Goal: Information Seeking & Learning: Learn about a topic

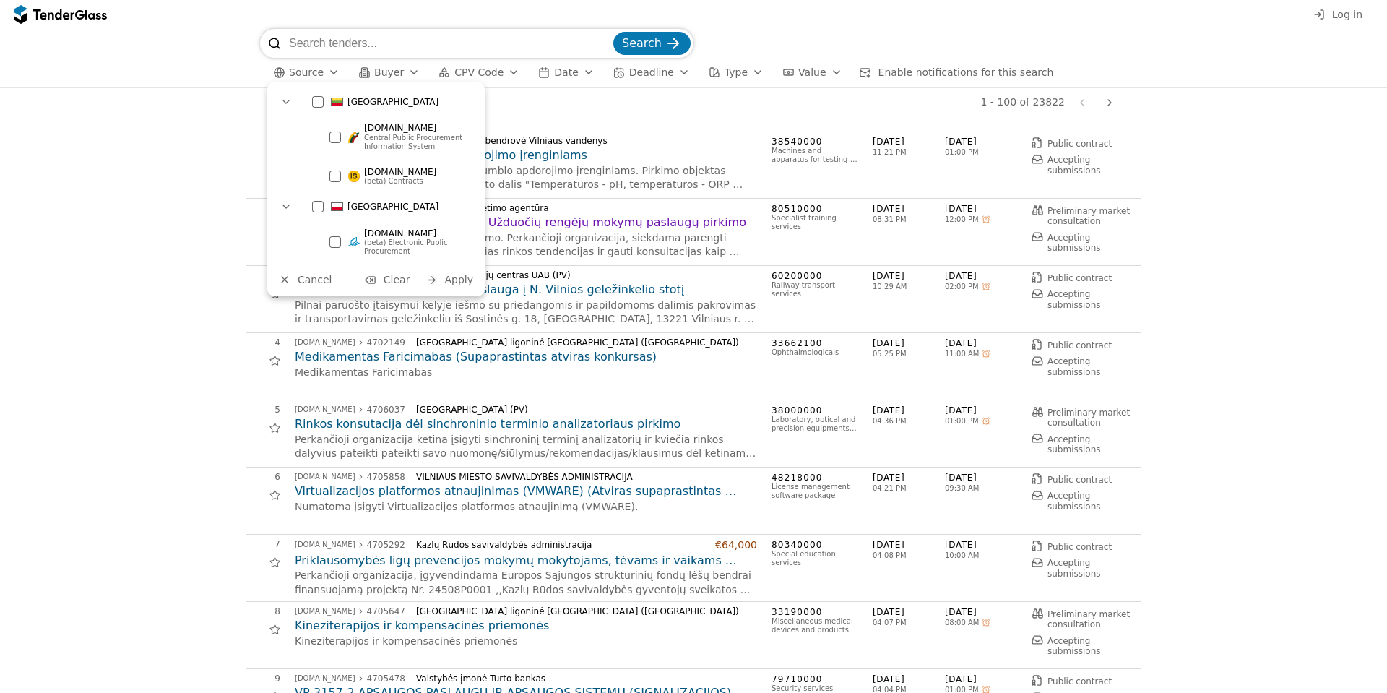
click at [385, 178] on span "(beta) Contracts" at bounding box center [393, 181] width 59 height 8
click at [468, 277] on span "Apply" at bounding box center [458, 280] width 29 height 12
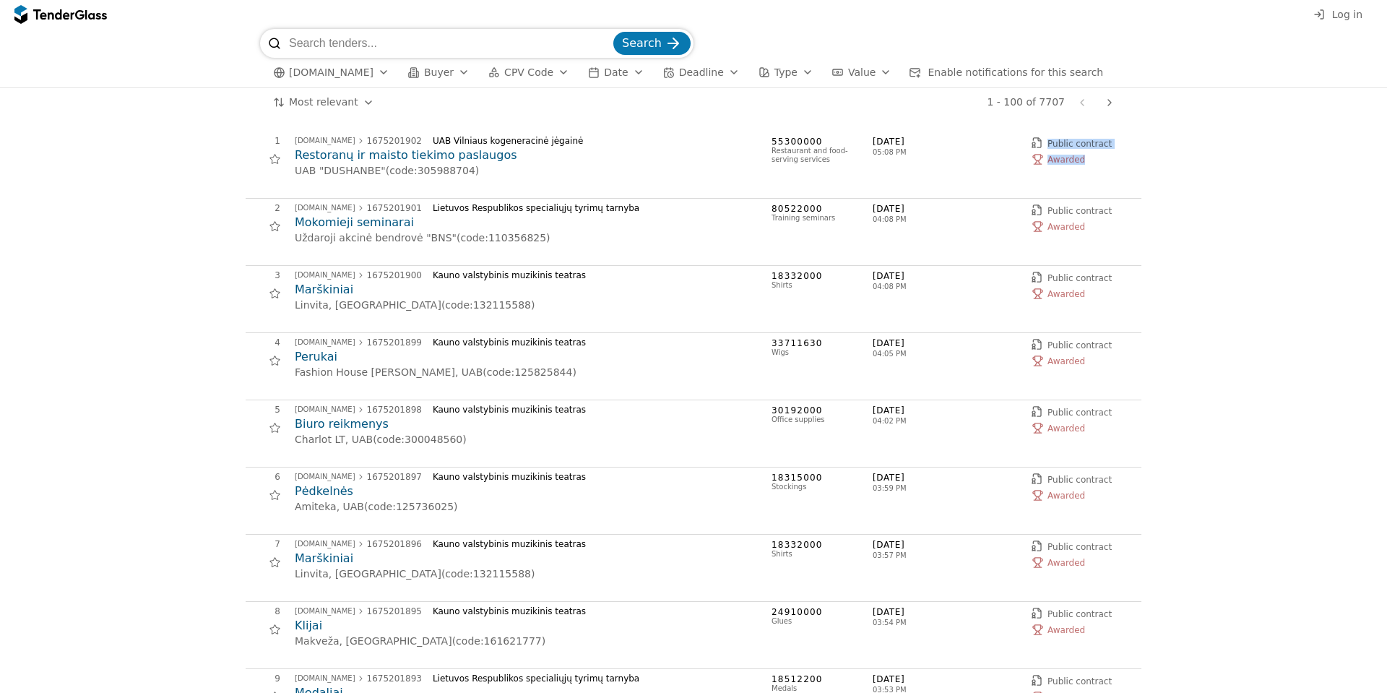
drag, startPoint x: 1067, startPoint y: 151, endPoint x: 1087, endPoint y: 164, distance: 23.4
click at [1084, 162] on div "Public contract Awarded" at bounding box center [1082, 152] width 101 height 33
click at [1087, 164] on div "Awarded" at bounding box center [1082, 160] width 101 height 16
click at [424, 158] on h2 "Restoranų ir maisto tiekimo paslaugos" at bounding box center [526, 155] width 462 height 16
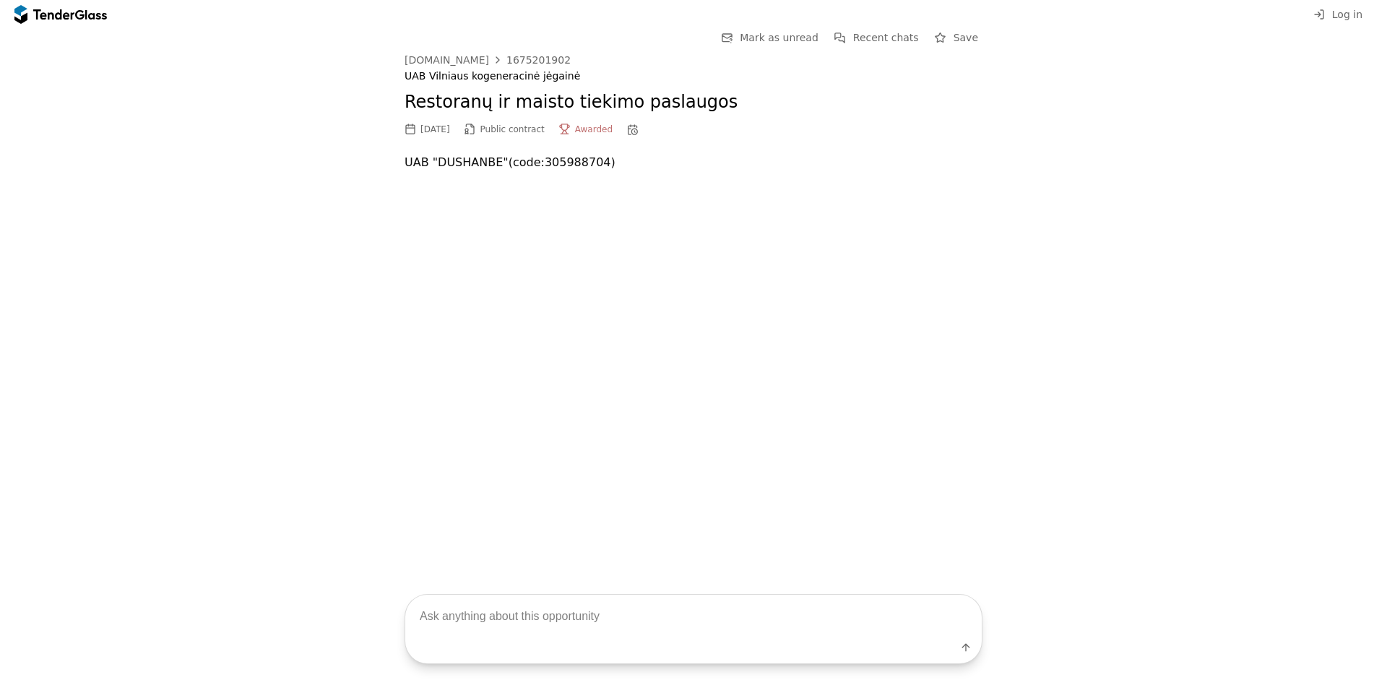
click at [788, 184] on div at bounding box center [694, 188] width 578 height 30
drag, startPoint x: 598, startPoint y: 160, endPoint x: 489, endPoint y: 171, distance: 110.4
click at [503, 168] on p "UAB "DUSHANBE" (code: 305988704 )" at bounding box center [694, 162] width 578 height 20
click at [489, 171] on p "UAB "DUSHANBE" (code: 305988704 )" at bounding box center [694, 162] width 578 height 20
